Goal: Information Seeking & Learning: Learn about a topic

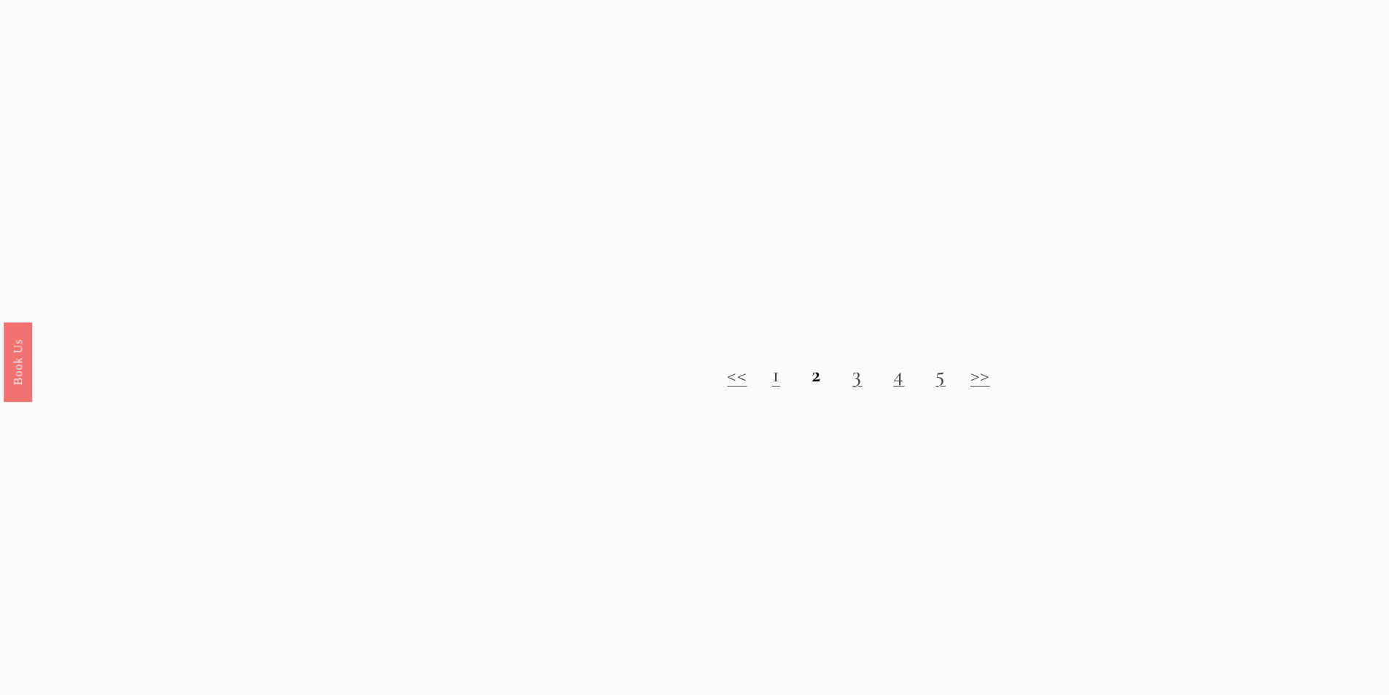
scroll to position [1750, 0]
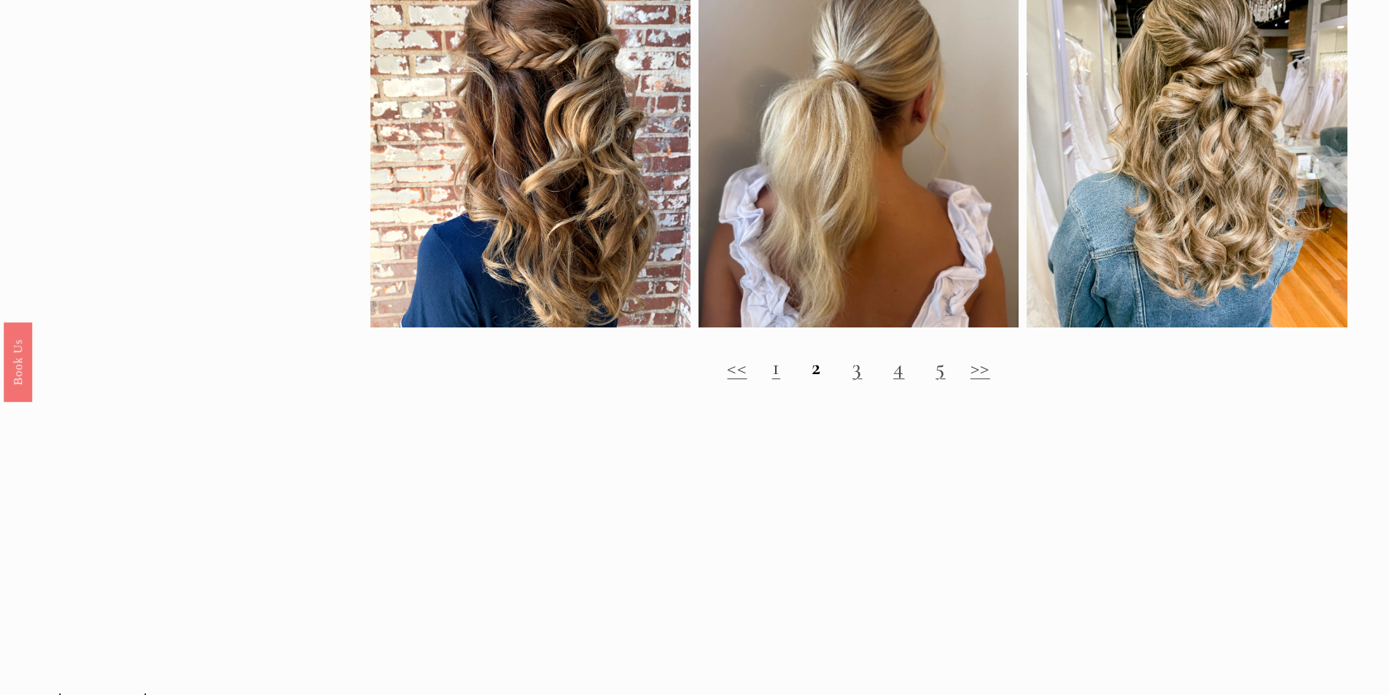
click at [978, 375] on link ">>" at bounding box center [980, 367] width 20 height 27
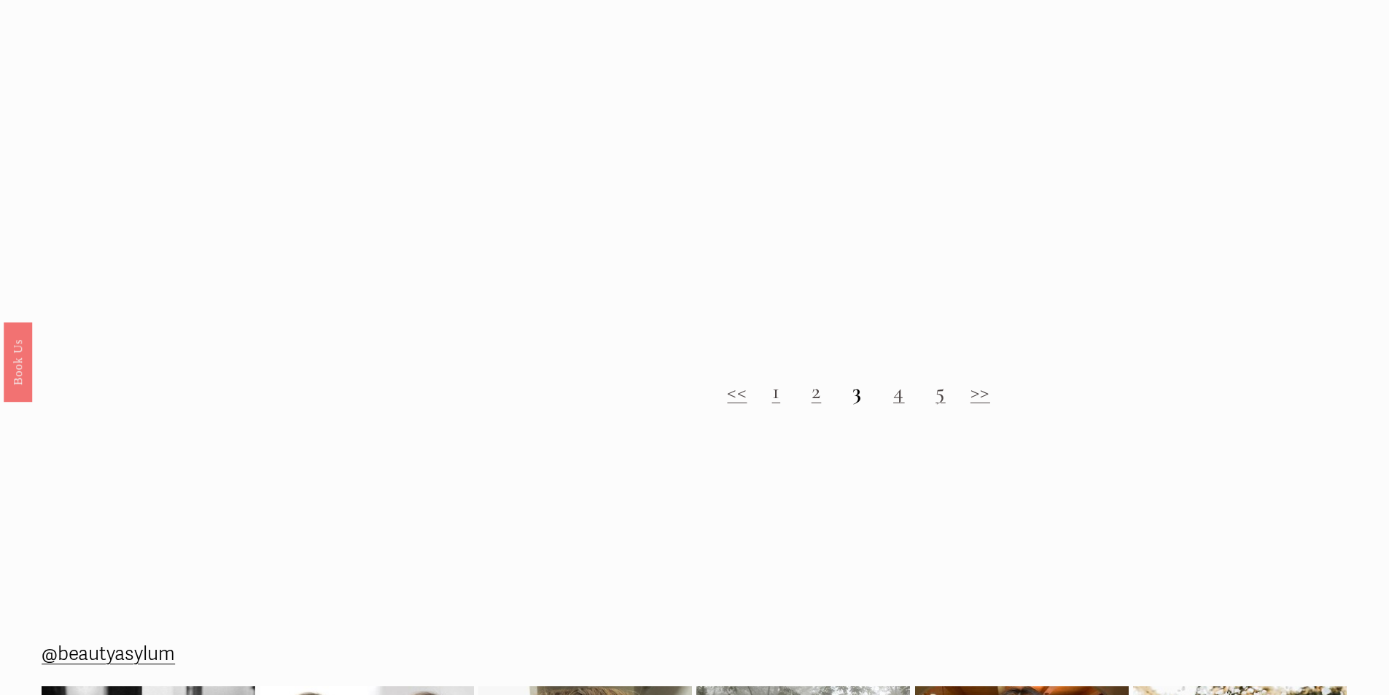
scroll to position [1677, 0]
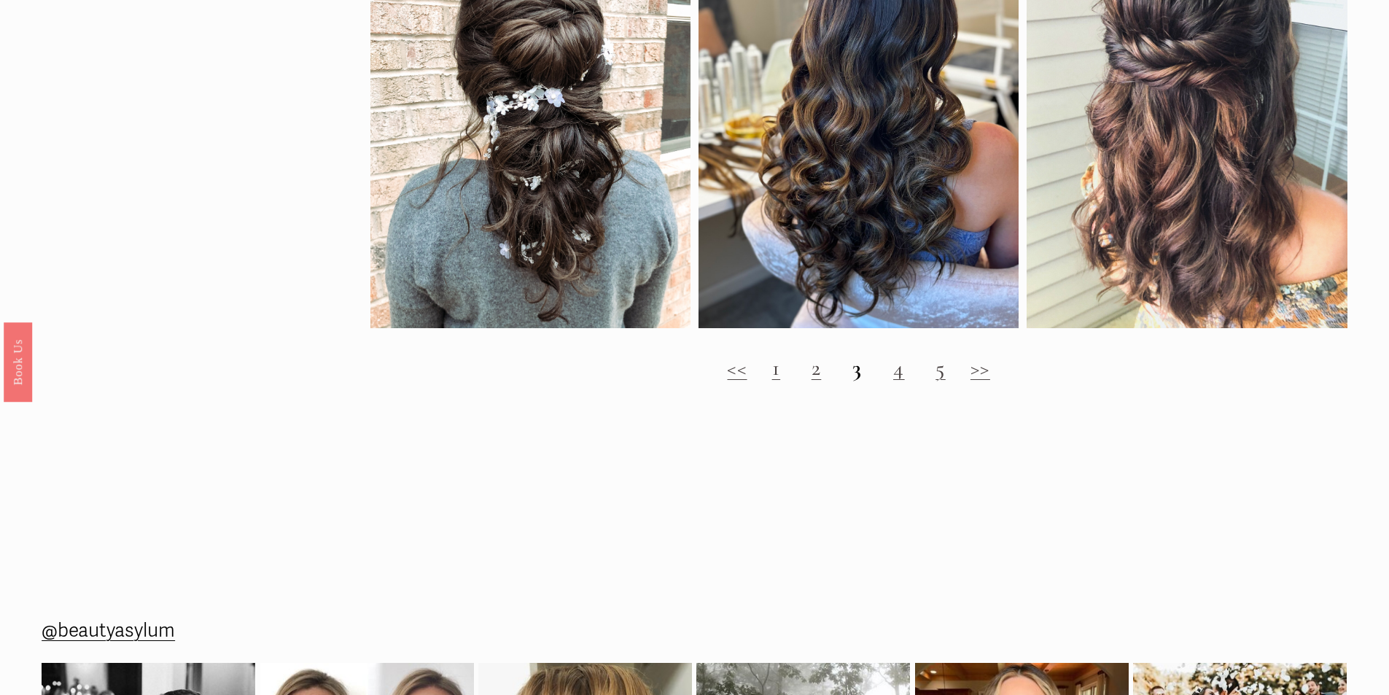
click at [984, 381] on link ">>" at bounding box center [980, 367] width 20 height 27
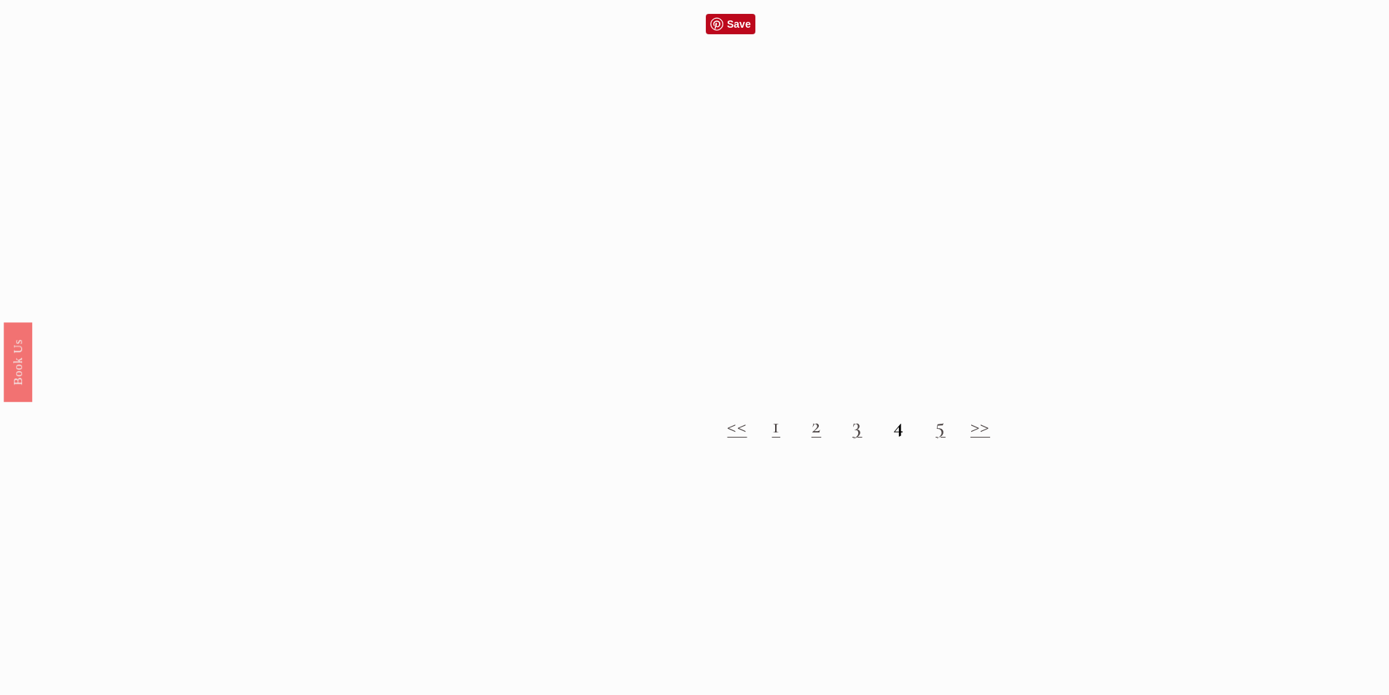
scroll to position [1677, 0]
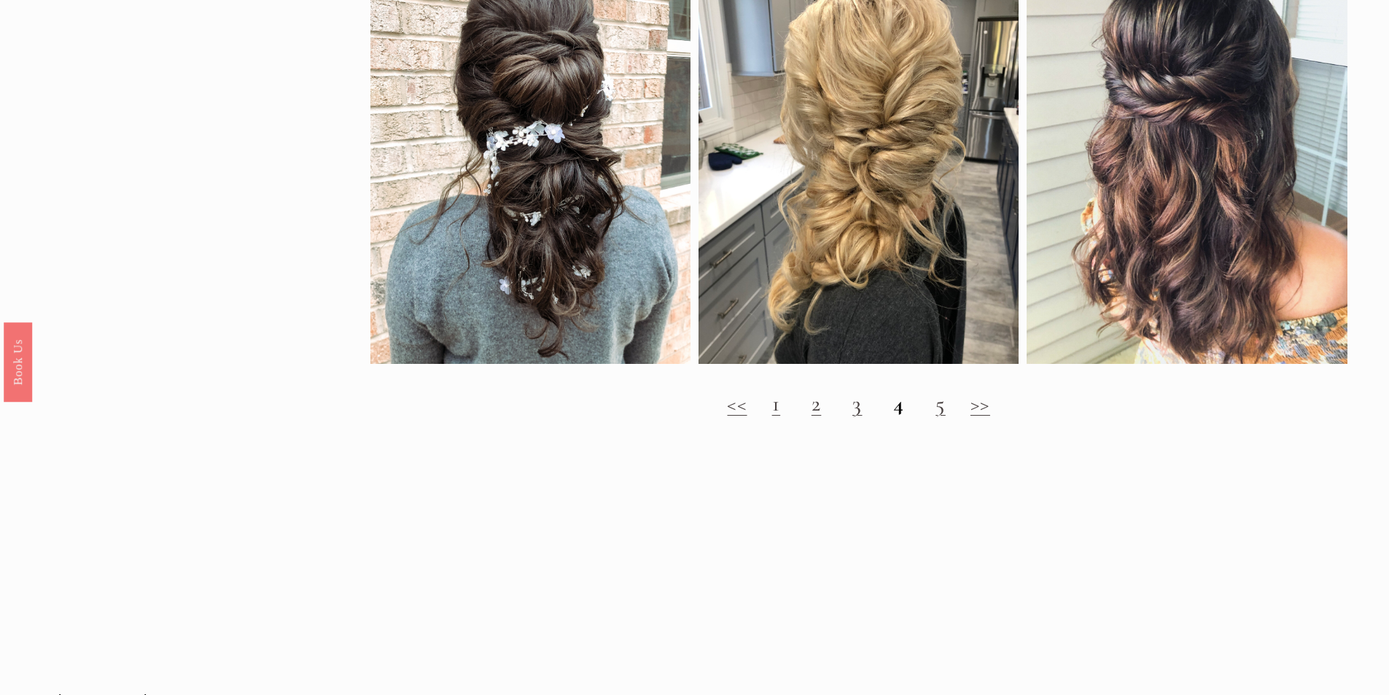
click at [982, 417] on link ">>" at bounding box center [980, 403] width 20 height 27
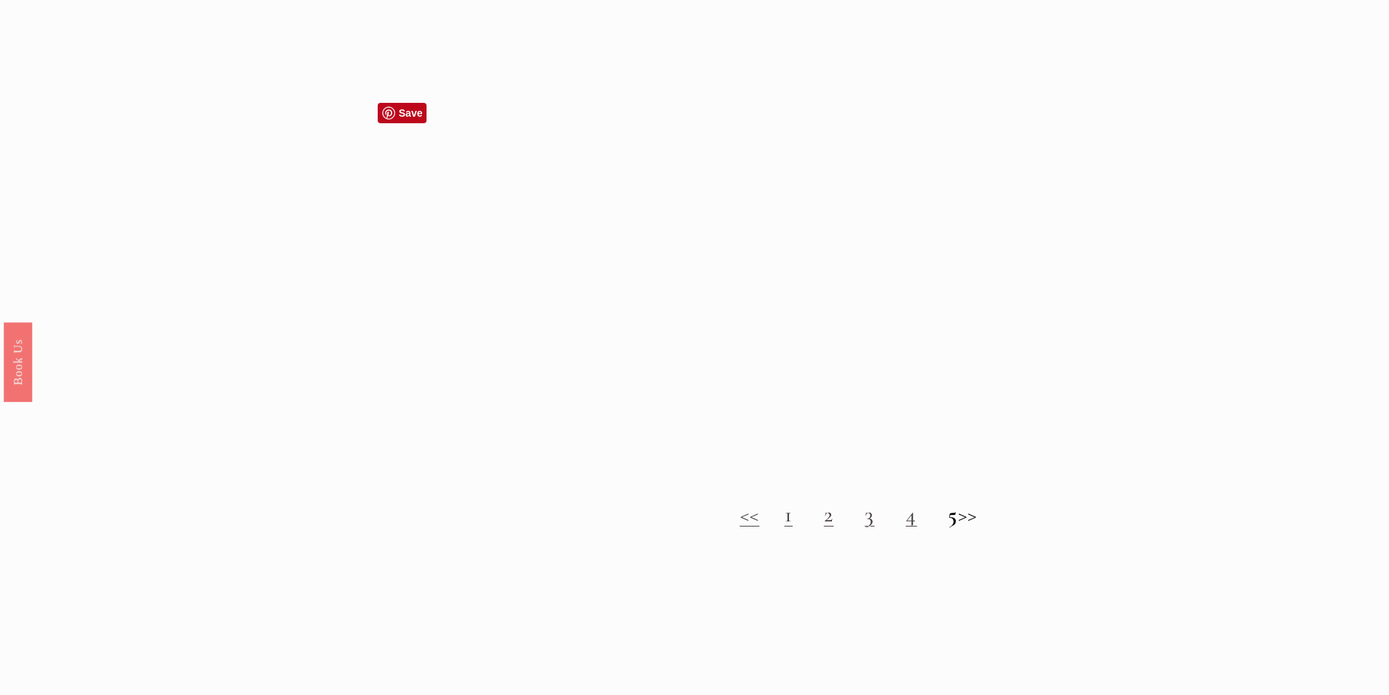
scroll to position [1604, 0]
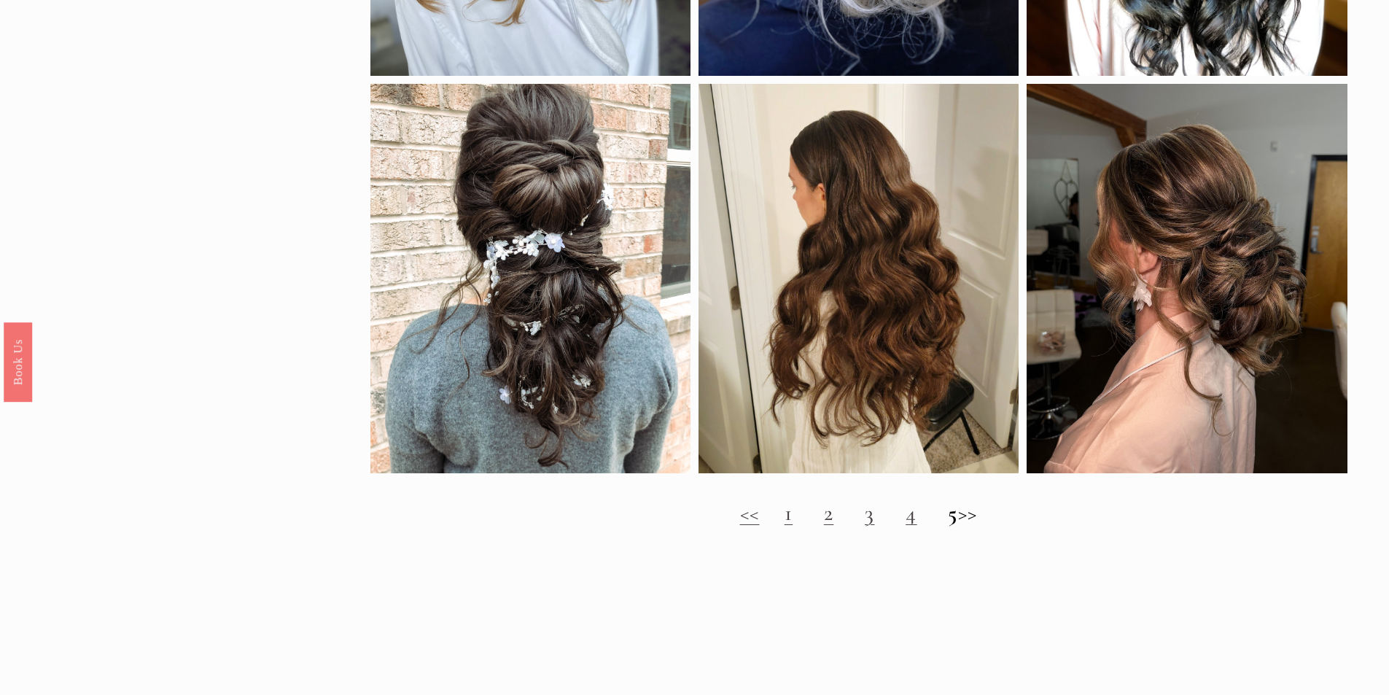
click at [994, 521] on h2 "<< 1 2 3 4 5 >>" at bounding box center [858, 513] width 977 height 26
